Goal: Information Seeking & Learning: Learn about a topic

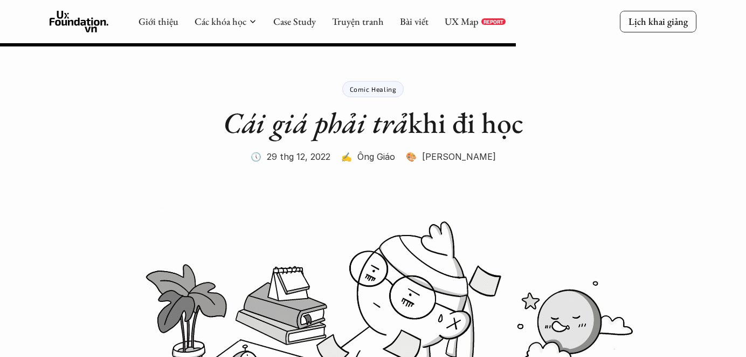
scroll to position [8129, 0]
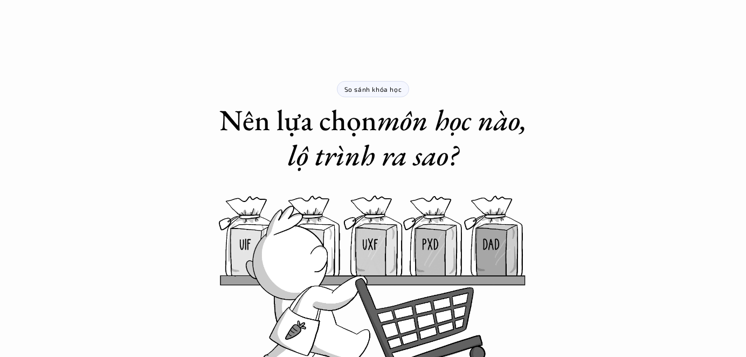
scroll to position [1381, 0]
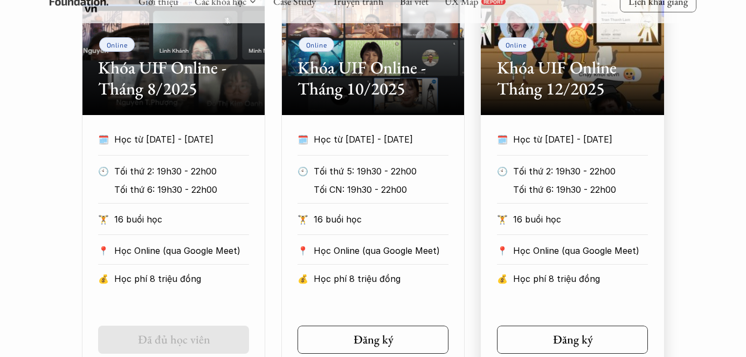
scroll to position [592, 0]
